Goal: Check status

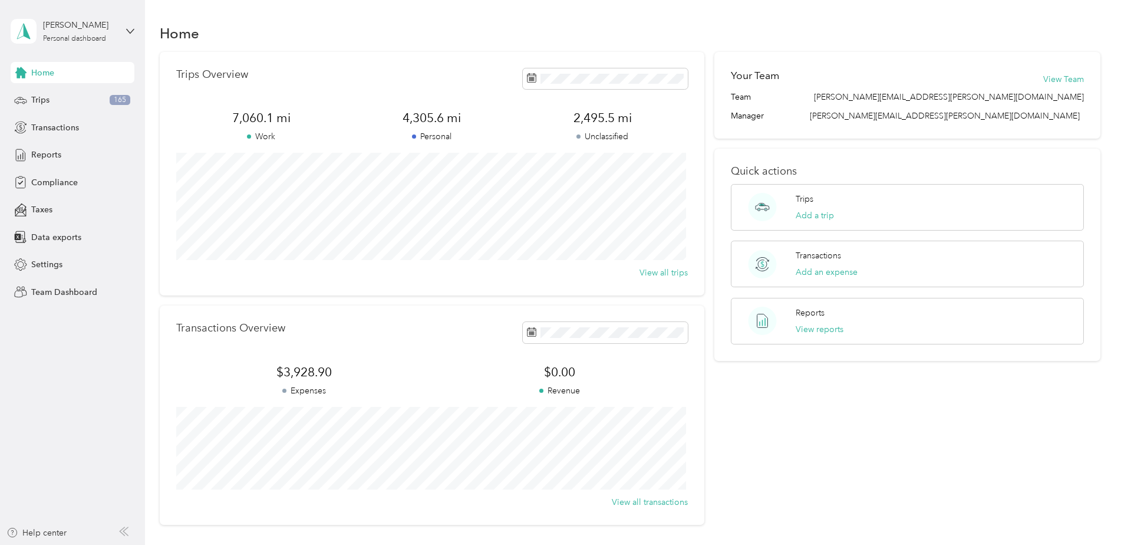
click at [83, 446] on aside "[PERSON_NAME] Personal dashboard Home Trips 165 Transactions Reports Compliance…" at bounding box center [72, 272] width 145 height 545
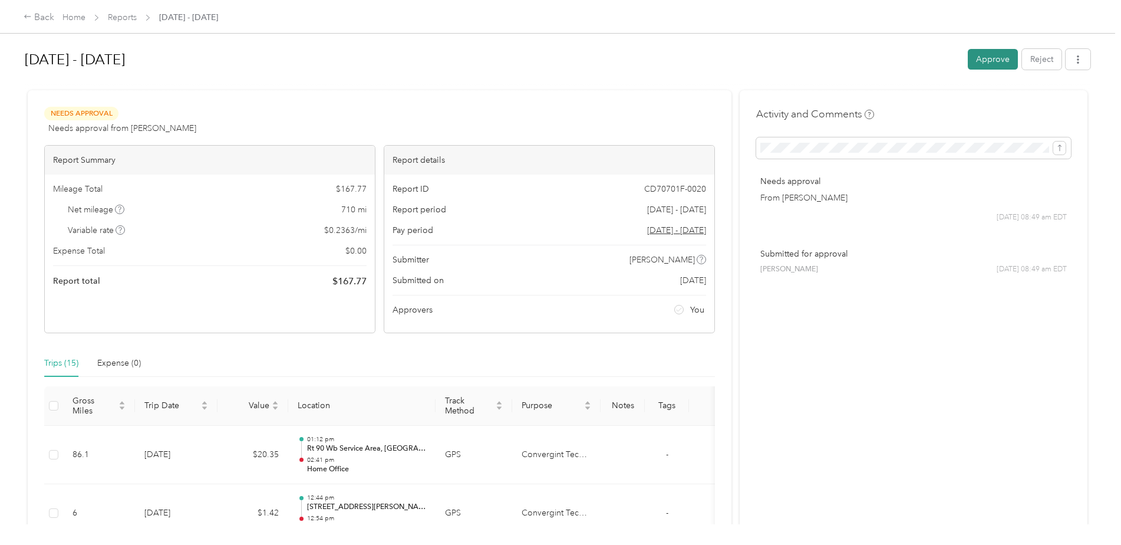
click at [990, 62] on button "Approve" at bounding box center [993, 59] width 50 height 21
